Goal: Task Accomplishment & Management: Manage account settings

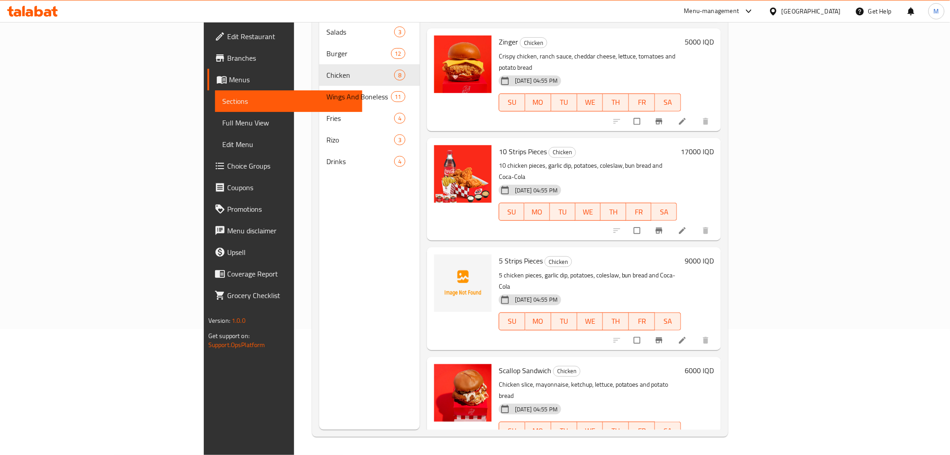
scroll to position [302, 0]
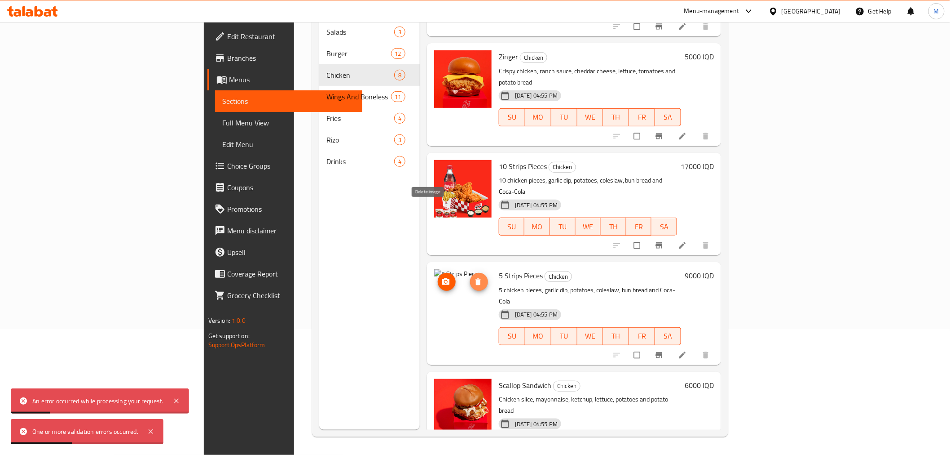
click at [470, 277] on span "delete image" at bounding box center [479, 281] width 18 height 9
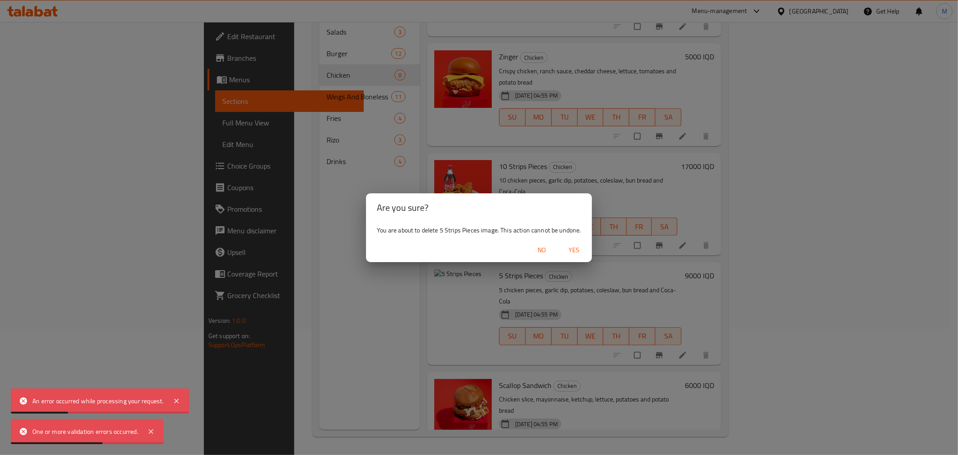
click at [566, 252] on span "Yes" at bounding box center [574, 249] width 22 height 11
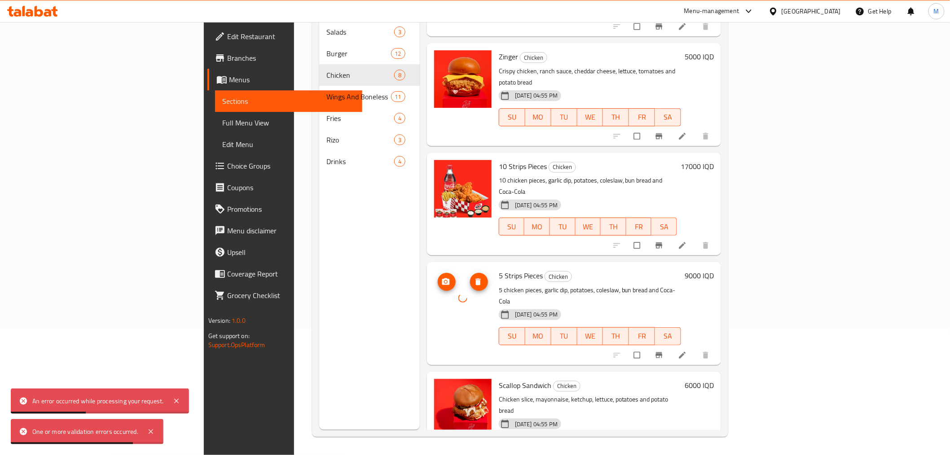
click at [445, 280] on circle "upload picture" at bounding box center [446, 281] width 2 height 2
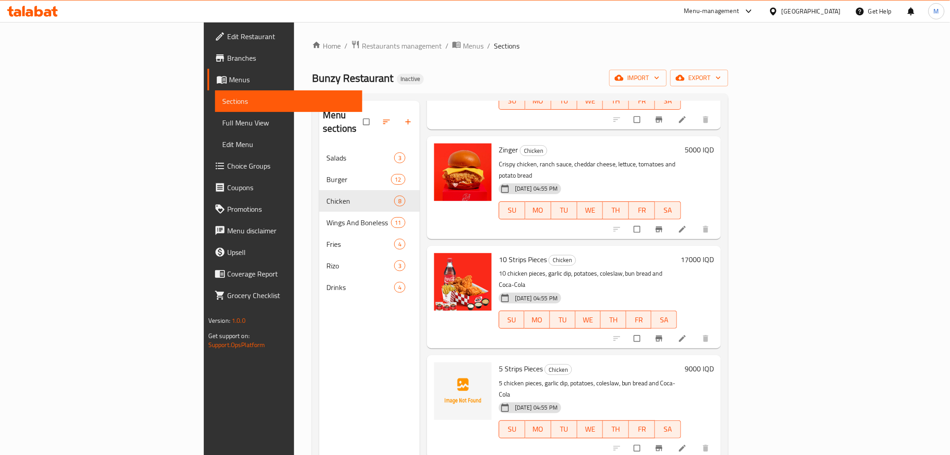
scroll to position [352, 0]
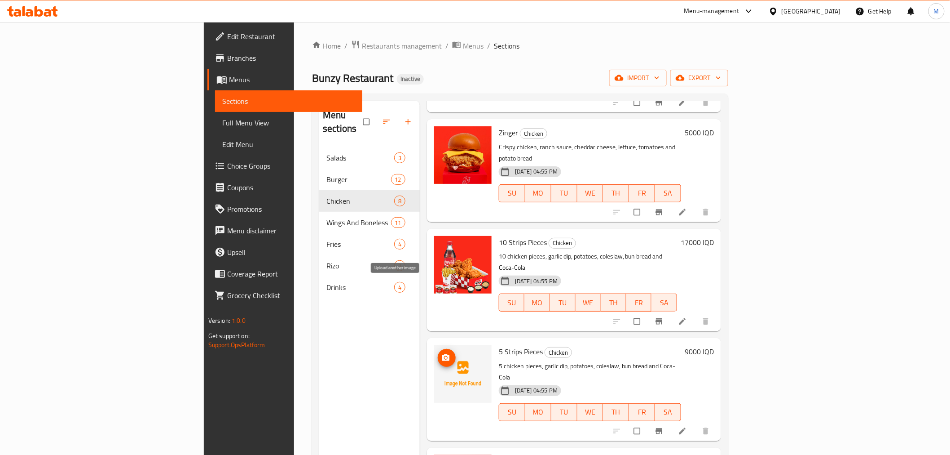
click at [442, 353] on icon "upload picture" at bounding box center [446, 357] width 9 height 9
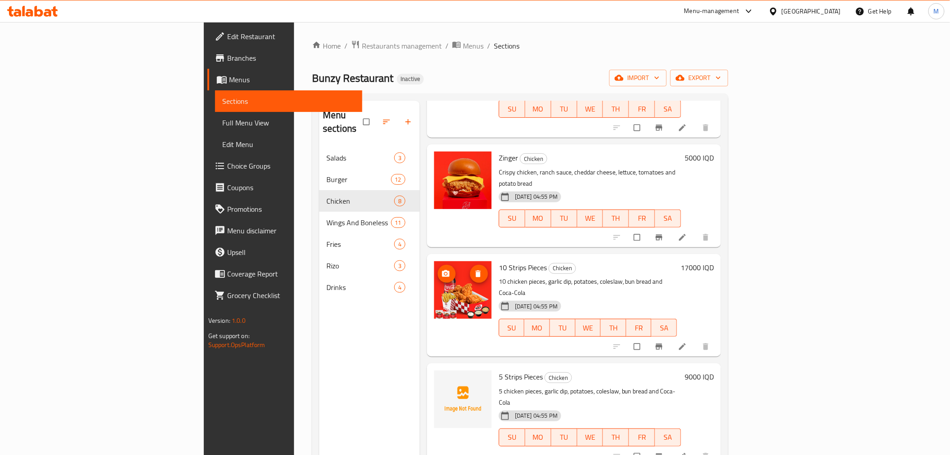
scroll to position [352, 0]
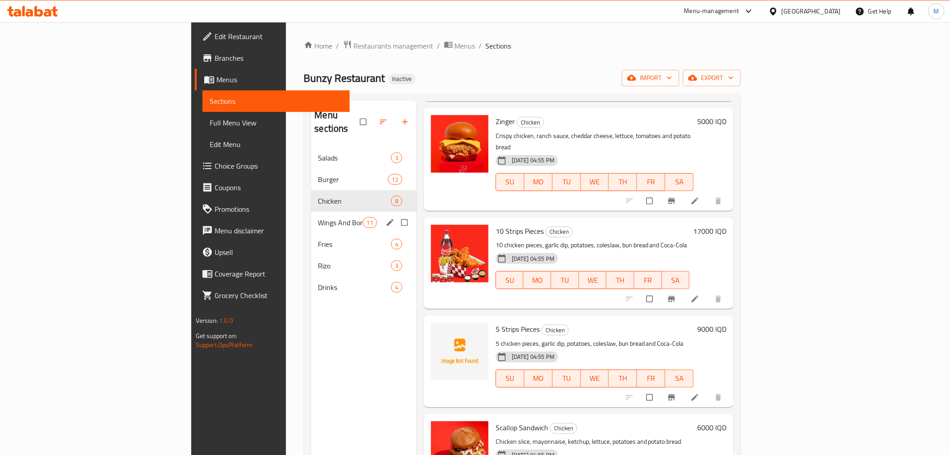
click at [311, 214] on div "Wings And Boneless 11" at bounding box center [364, 223] width 106 height 22
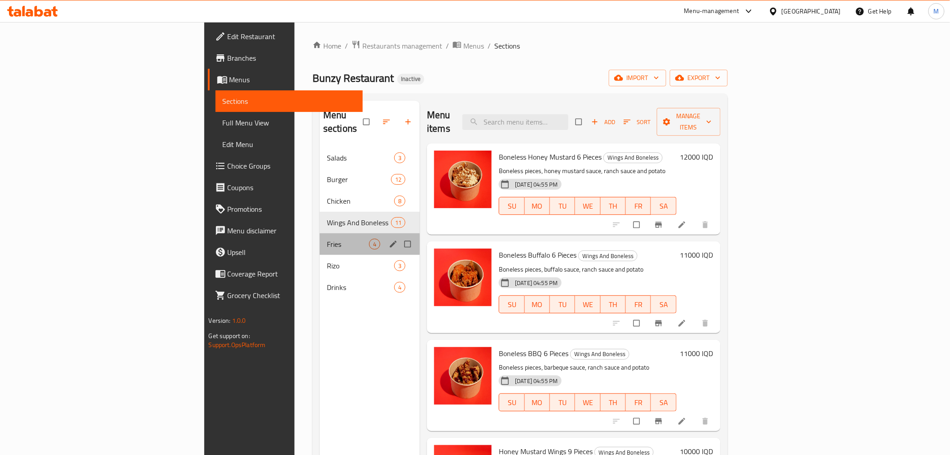
click at [327, 238] on span "Fries" at bounding box center [348, 243] width 42 height 11
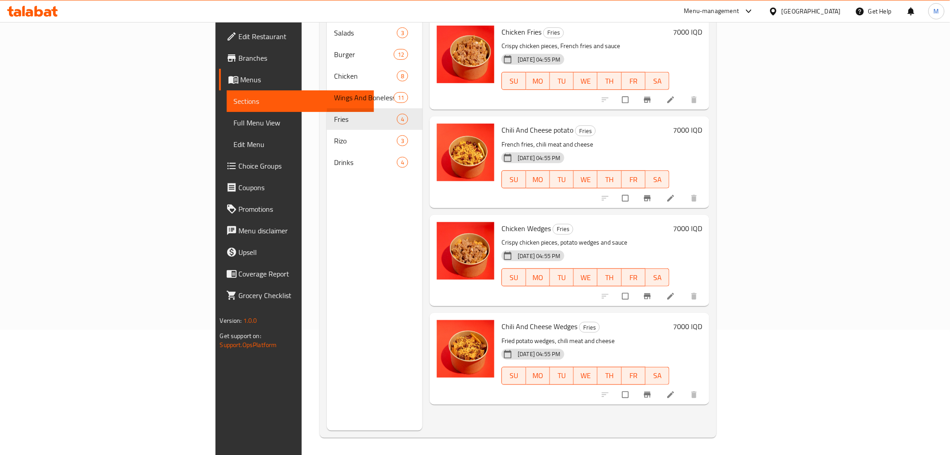
scroll to position [126, 0]
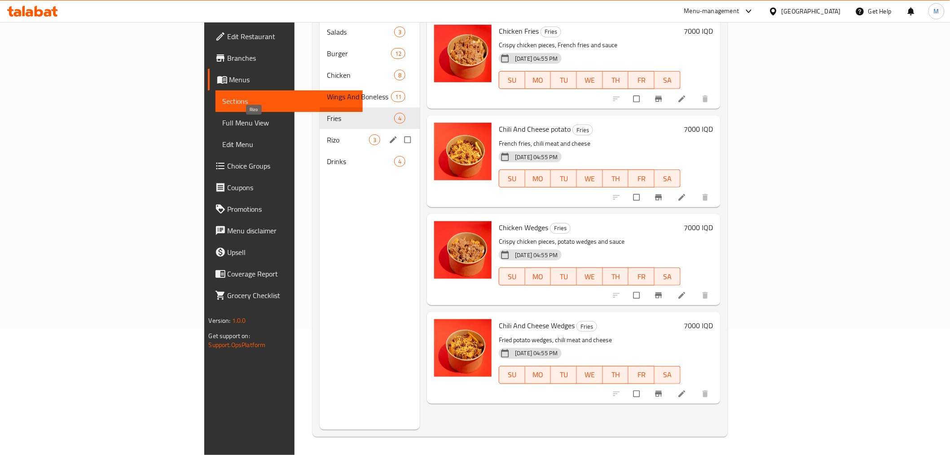
click at [327, 134] on span "Rizo" at bounding box center [348, 139] width 42 height 11
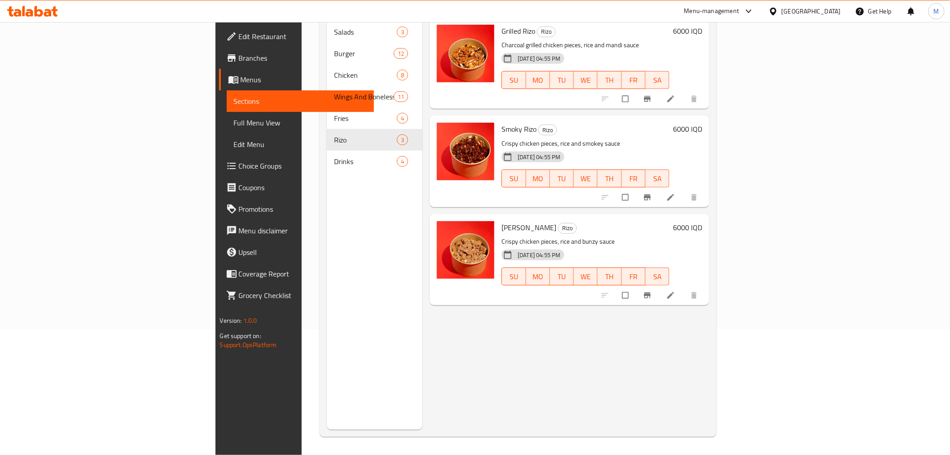
click at [327, 162] on div "Menu sections Salads 3 Burger 12 Chicken 8 Wings And Boneless 11 Fries 4 Rizo 3…" at bounding box center [375, 202] width 96 height 455
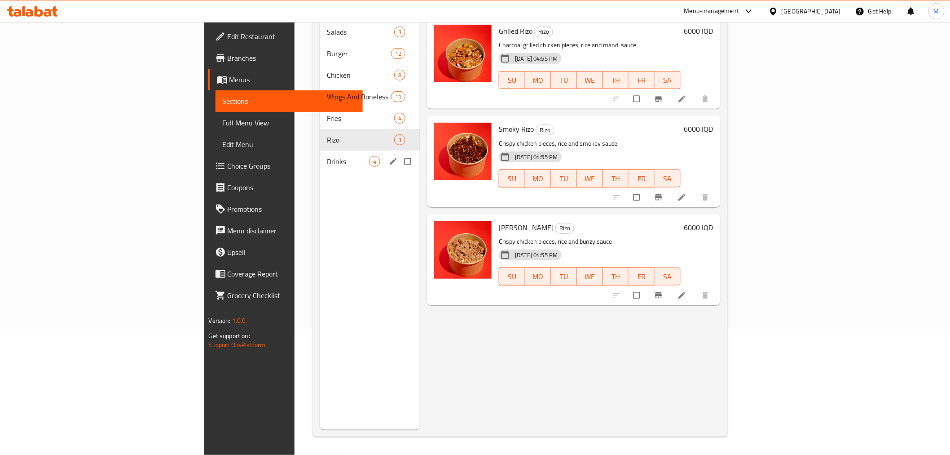
click at [320, 154] on div "Drinks 4" at bounding box center [370, 161] width 100 height 22
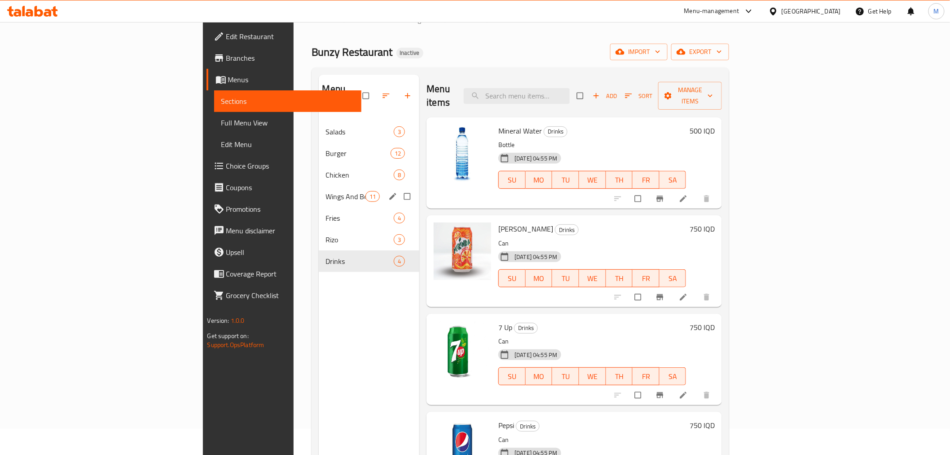
scroll to position [26, 0]
click at [319, 168] on div "Chicken 8" at bounding box center [369, 175] width 101 height 22
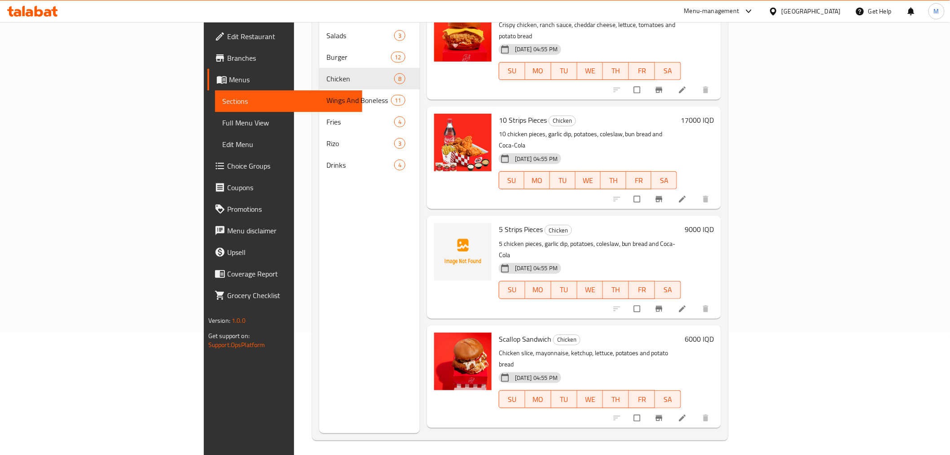
scroll to position [126, 0]
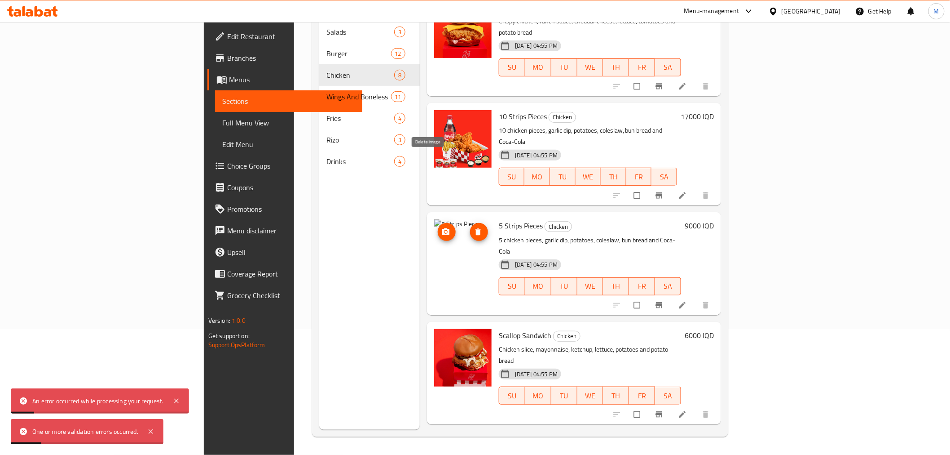
click at [476, 229] on icon "delete image" at bounding box center [478, 232] width 5 height 7
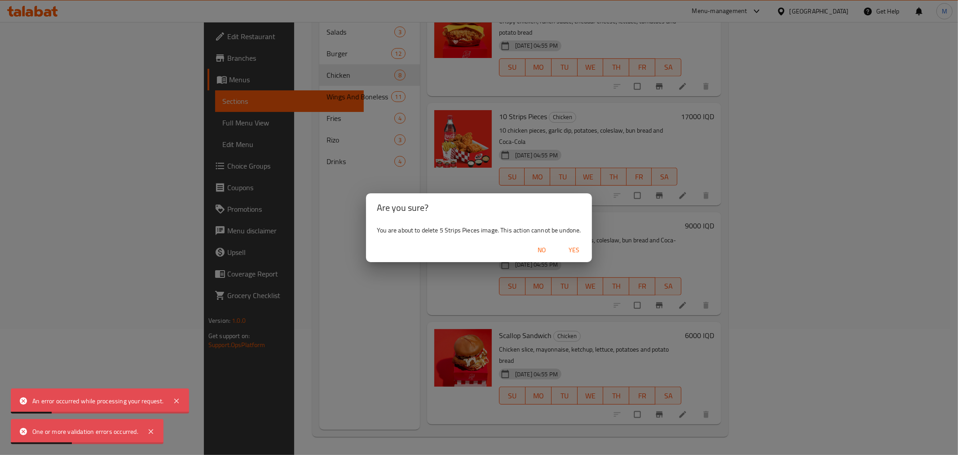
click at [573, 252] on span "Yes" at bounding box center [574, 249] width 22 height 11
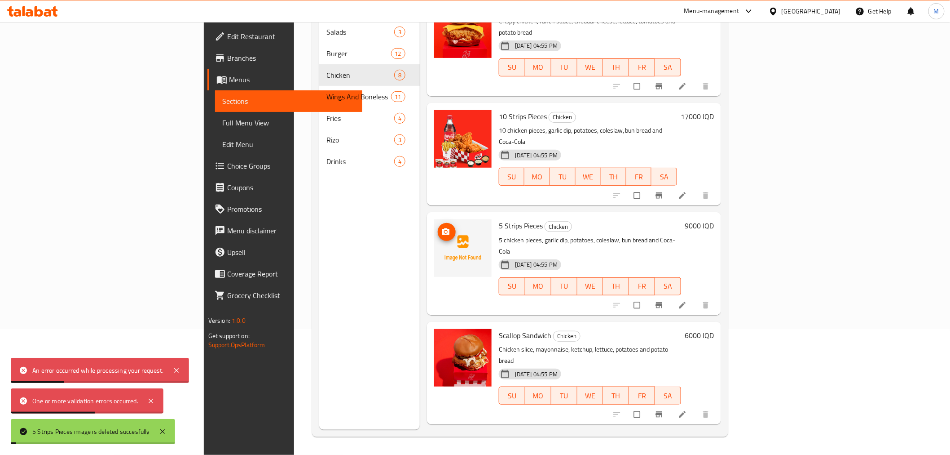
click at [438, 227] on span "upload picture" at bounding box center [447, 231] width 18 height 9
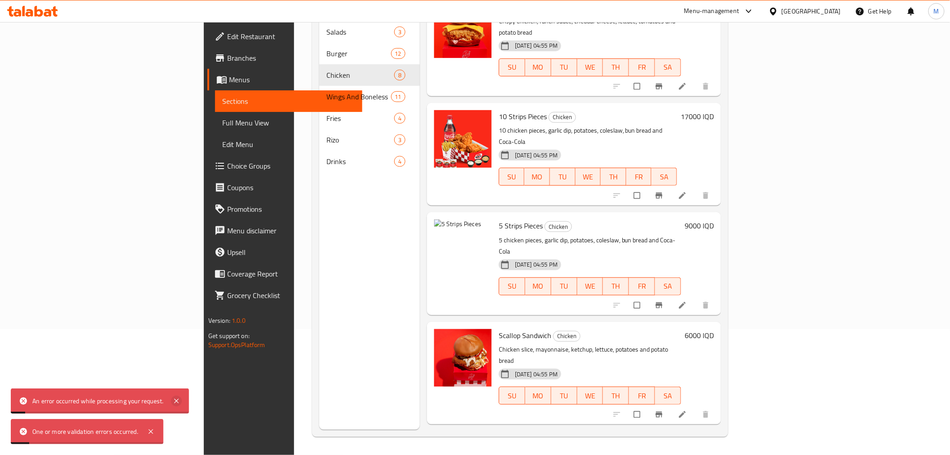
click at [176, 399] on icon at bounding box center [176, 400] width 11 height 11
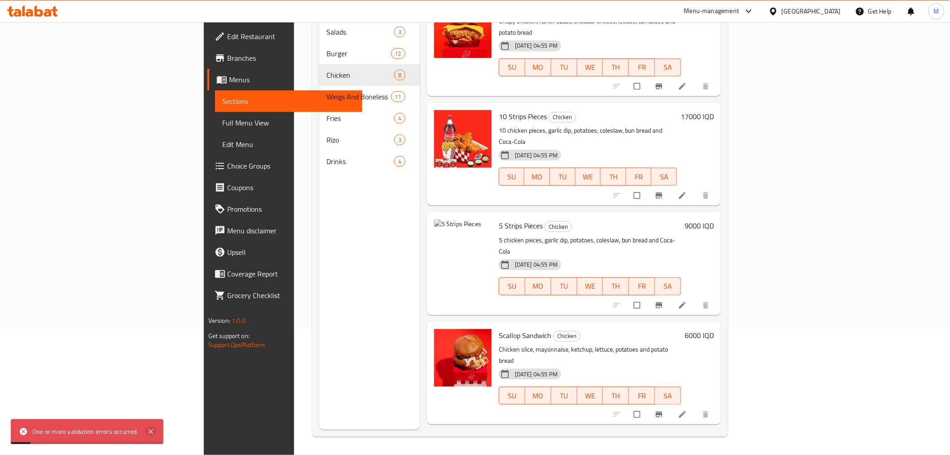
click at [152, 430] on icon at bounding box center [151, 431] width 4 height 4
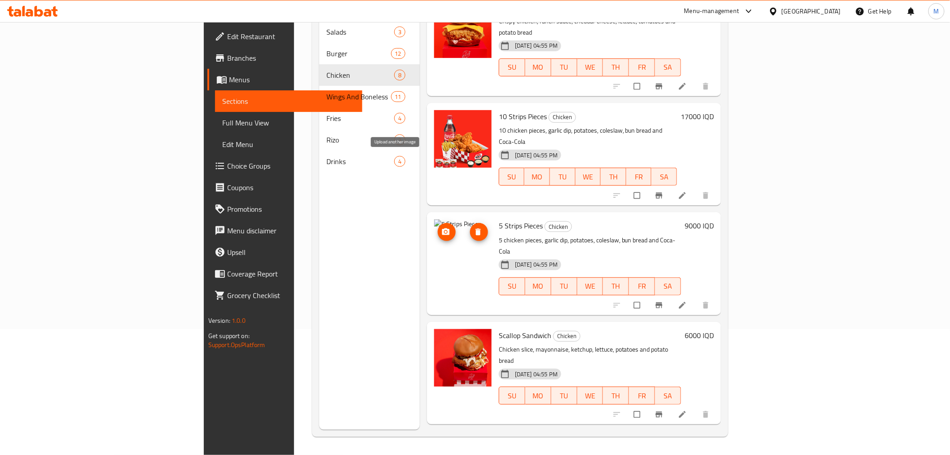
click at [438, 227] on span "upload picture" at bounding box center [447, 231] width 18 height 9
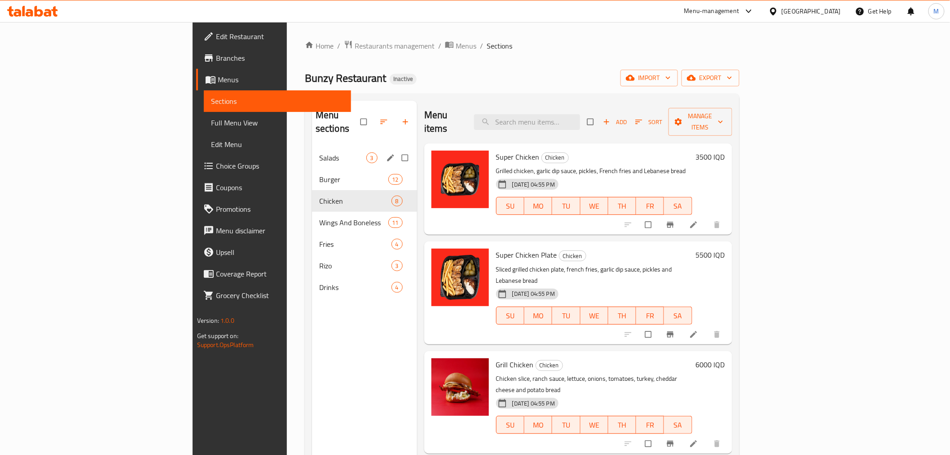
click at [329, 147] on div "Salads 3" at bounding box center [364, 158] width 105 height 22
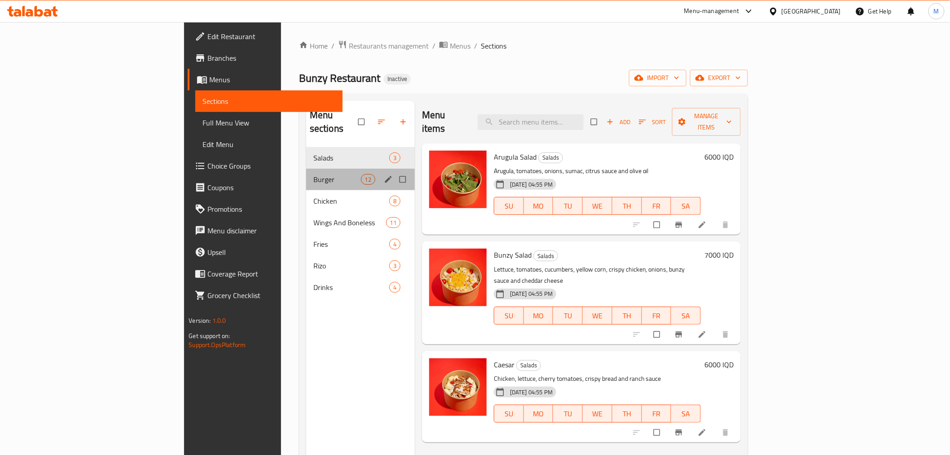
click at [306, 168] on div "Burger 12" at bounding box center [360, 179] width 109 height 22
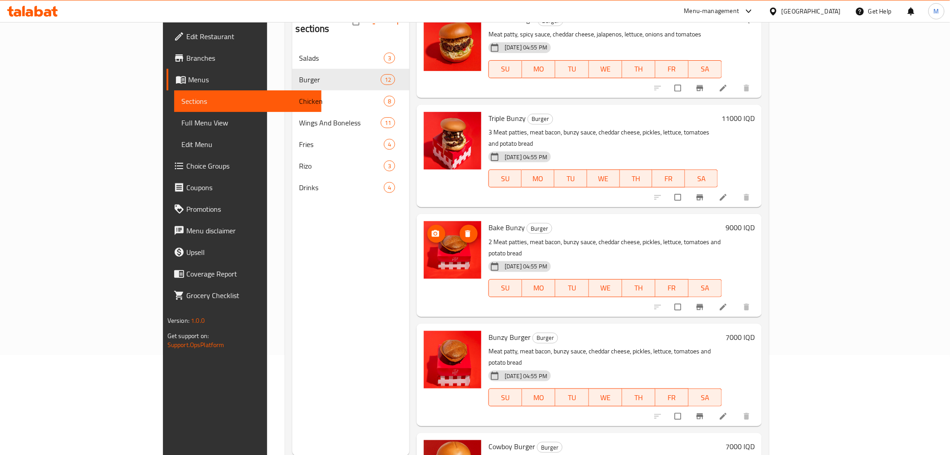
scroll to position [195, 0]
